Goal: Find contact information: Find contact information

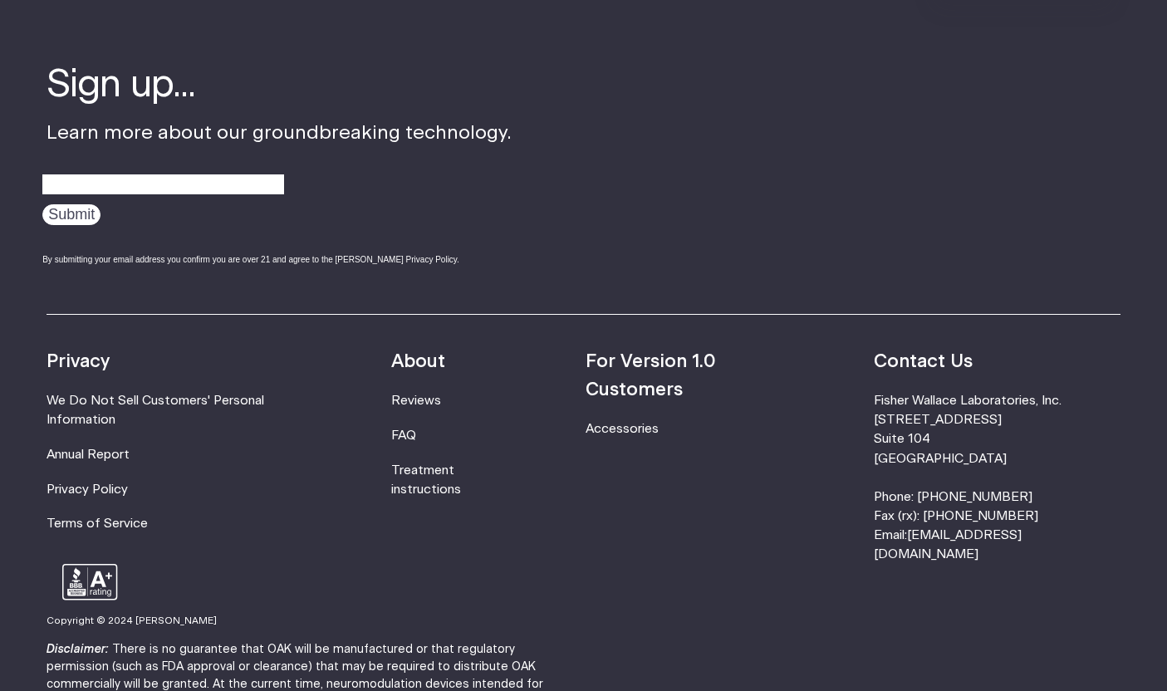
scroll to position [5347, 0]
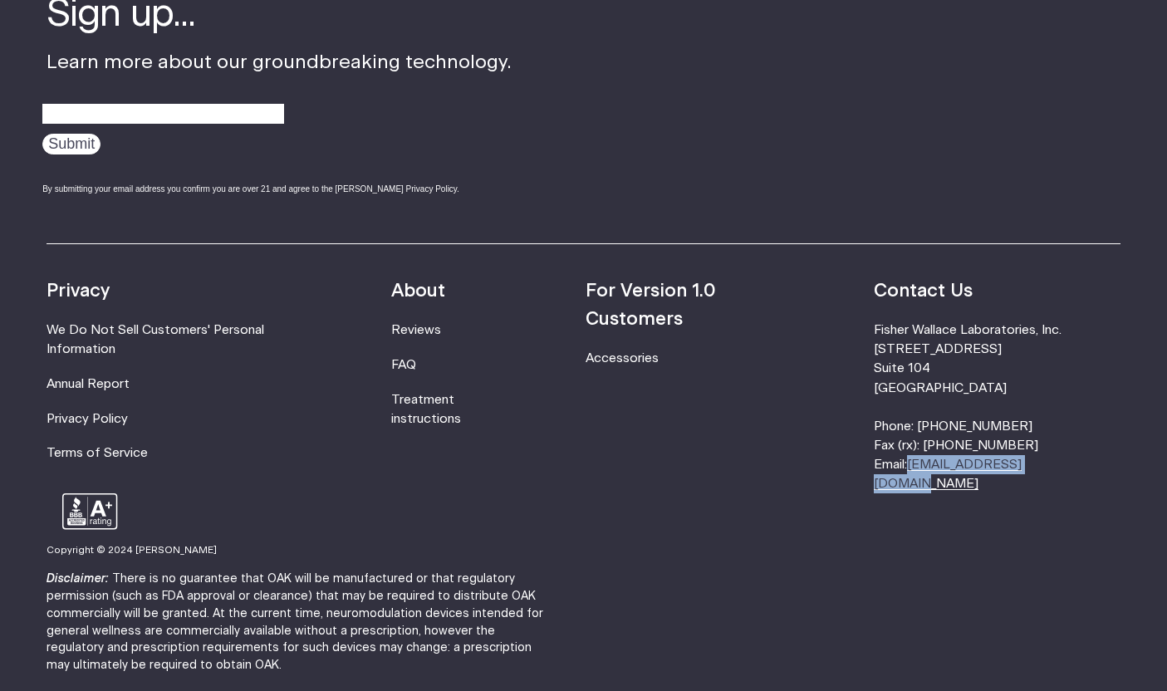
drag, startPoint x: 1110, startPoint y: 394, endPoint x: 967, endPoint y: 394, distance: 142.0
click at [967, 394] on li "[PERSON_NAME] Laboratories, Inc. [STREET_ADDRESS] Phone: [PHONE_NUMBER] Fax (rx…" at bounding box center [997, 407] width 247 height 173
copy link "[EMAIL_ADDRESS][DOMAIN_NAME]"
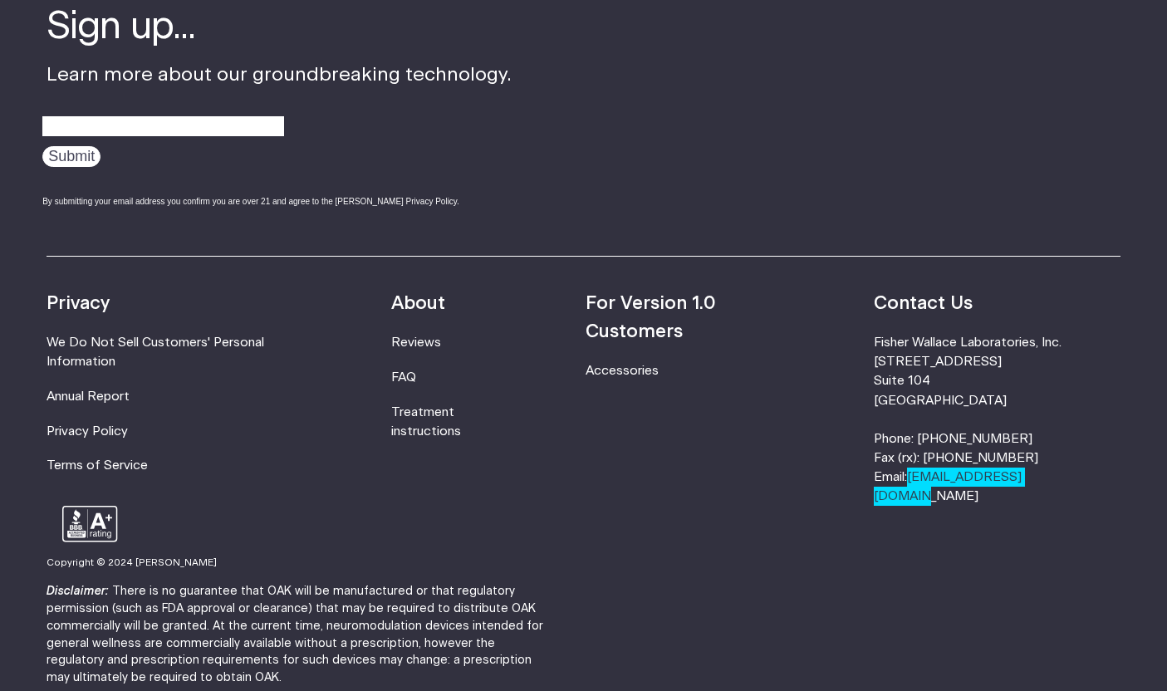
scroll to position [5337, 0]
